Goal: Information Seeking & Learning: Learn about a topic

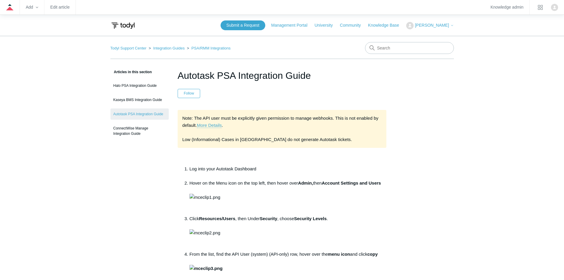
scroll to position [562, 0]
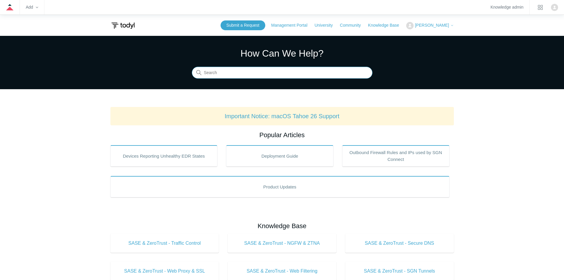
click at [214, 74] on input "Search" at bounding box center [282, 73] width 181 height 12
type input "eicar"
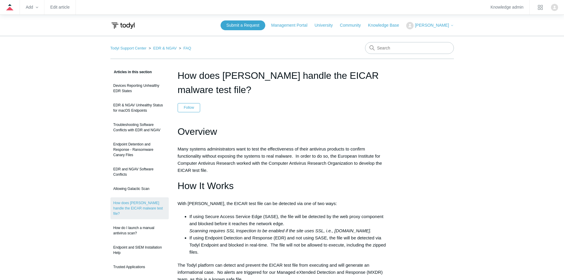
drag, startPoint x: 207, startPoint y: 92, endPoint x: 179, endPoint y: 78, distance: 31.8
click at [179, 78] on h1 "How does [PERSON_NAME] handle the EICAR malware test file?" at bounding box center [282, 82] width 209 height 28
copy h1 "How does [PERSON_NAME] handle the EICAR malware test file?"
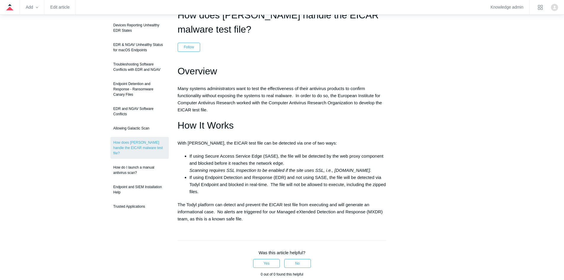
scroll to position [59, 0]
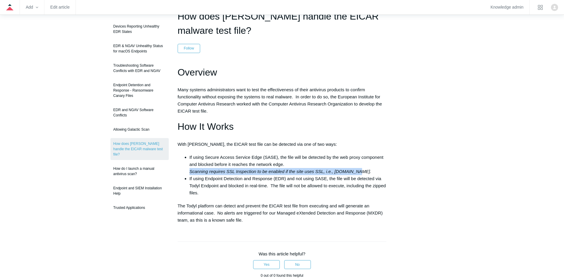
drag, startPoint x: 359, startPoint y: 173, endPoint x: 189, endPoint y: 173, distance: 169.6
click at [189, 173] on li "If using Secure Access Service Edge (SASE), the file will be detected by the we…" at bounding box center [287, 164] width 197 height 21
copy em "Scanning requires SSL Inspection to be enabled if the site uses SSL, i.e., EICA…"
click at [269, 172] on em "Scanning requires SSL Inspection to be enabled if the site uses SSL, i.e., EICA…" at bounding box center [280, 171] width 182 height 5
drag, startPoint x: 190, startPoint y: 173, endPoint x: 260, endPoint y: 170, distance: 70.5
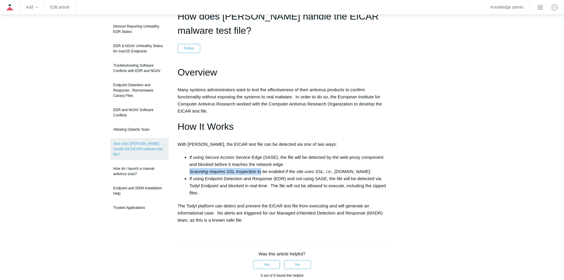
click at [260, 170] on em "Scanning requires SSL Inspection to be enabled if the site uses SSL, i.e., EICA…" at bounding box center [280, 171] width 182 height 5
drag, startPoint x: 209, startPoint y: 172, endPoint x: 284, endPoint y: 170, distance: 74.9
click at [284, 170] on em "Scanning requires SSL Inspection to be enabled if the site uses SSL, i.e., EICA…" at bounding box center [280, 171] width 182 height 5
copy em "requires SSL Inspection to be enabled"
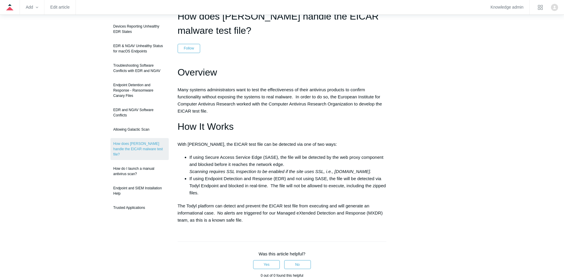
click at [263, 209] on p "The Todyl platform can detect and prevent the EICAR test file from executing an…" at bounding box center [282, 212] width 209 height 21
click at [430, 161] on div "Articles in this section Devices Reporting Unhealthy EDR States EDR & NGAV Unhe…" at bounding box center [281, 215] width 343 height 413
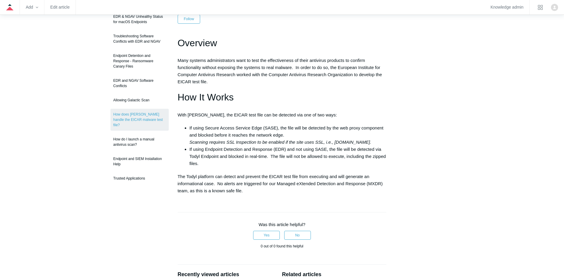
scroll to position [89, 0]
click at [93, 213] on main "Todyl Support Center EDR & NGAV FAQ Articles in this section Devices Reporting …" at bounding box center [282, 169] width 564 height 445
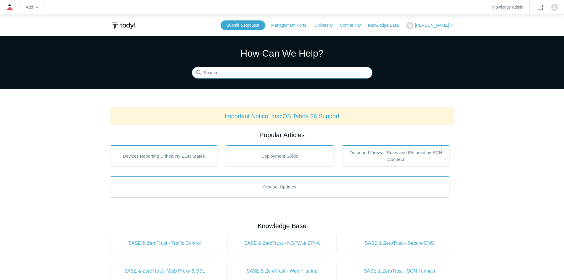
click at [248, 74] on input "Search" at bounding box center [282, 73] width 181 height 12
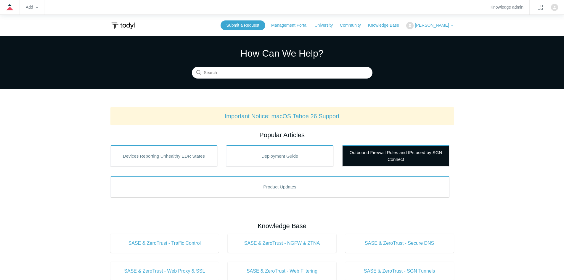
click at [374, 155] on link "Outbound Firewall Rules and IPs used by SGN Connect" at bounding box center [395, 155] width 107 height 21
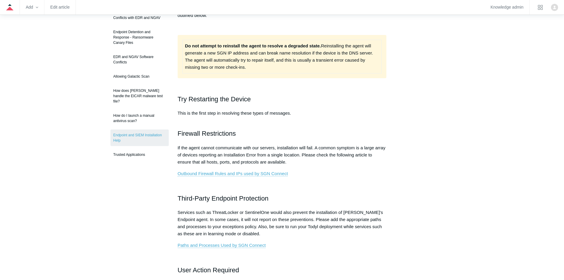
scroll to position [148, 0]
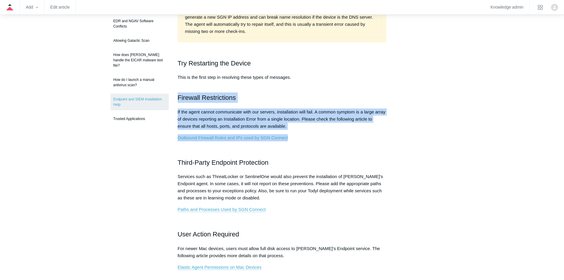
drag, startPoint x: 177, startPoint y: 99, endPoint x: 320, endPoint y: 135, distance: 147.0
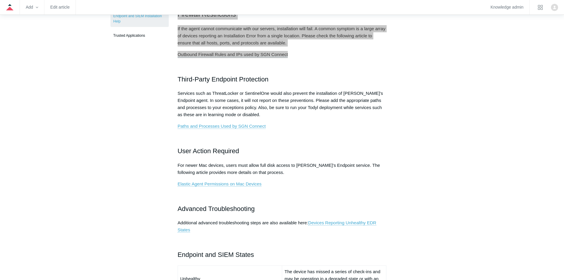
scroll to position [237, 0]
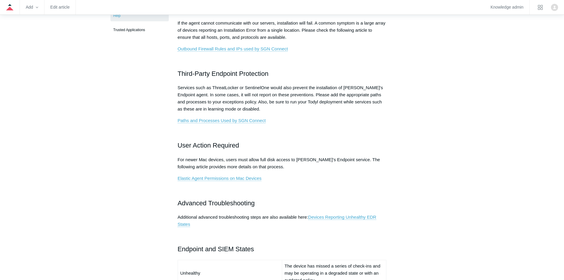
click at [129, 209] on aside "Articles in this section Devices Reporting Unhealthy EDR States EDR & NGAV Unhe…" at bounding box center [139, 215] width 58 height 766
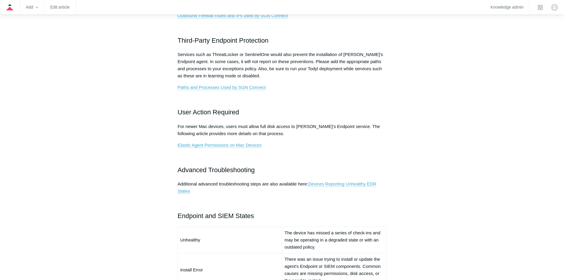
scroll to position [266, 0]
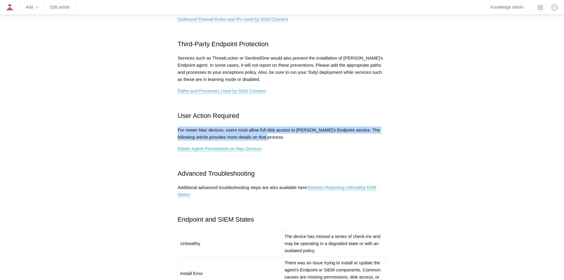
drag, startPoint x: 177, startPoint y: 131, endPoint x: 376, endPoint y: 137, distance: 199.3
click at [376, 137] on p "For newer Mac devices, users must allow full disk access to Todyl's Endpoint se…" at bounding box center [282, 133] width 209 height 14
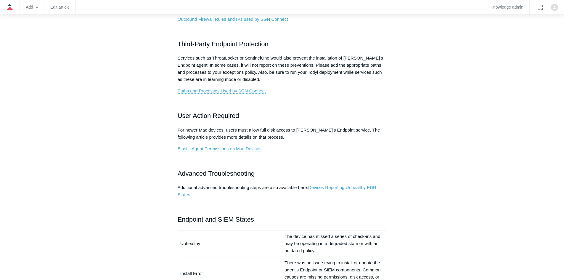
click at [107, 148] on main "Todyl Support Center EDR & NGAV FAQ Articles in this section Devices Reporting …" at bounding box center [282, 171] width 564 height 804
